Goal: Information Seeking & Learning: Find specific fact

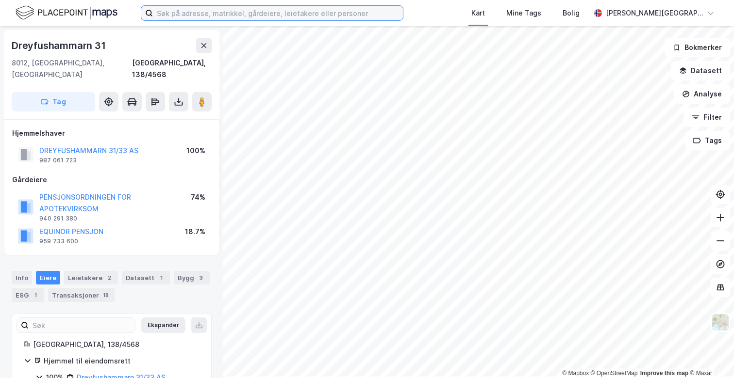
click at [247, 14] on input at bounding box center [278, 13] width 250 height 15
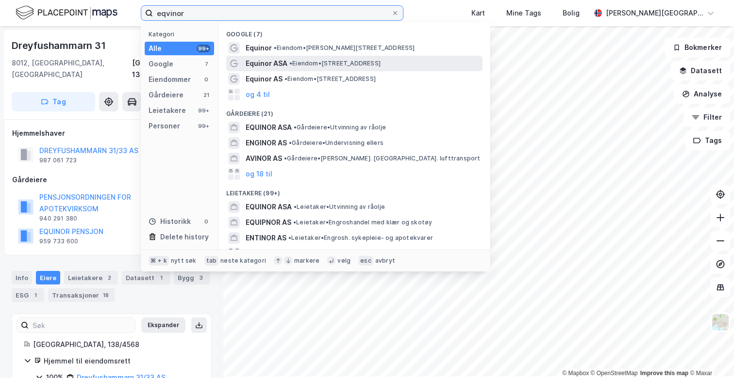
type input "eqvinor"
click at [287, 66] on span "Equinor ASA" at bounding box center [266, 64] width 42 height 12
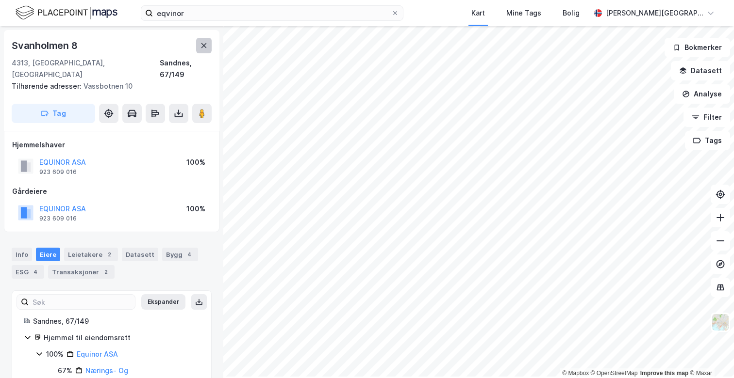
click at [212, 49] on button at bounding box center [204, 46] width 16 height 16
